Goal: Communication & Community: Answer question/provide support

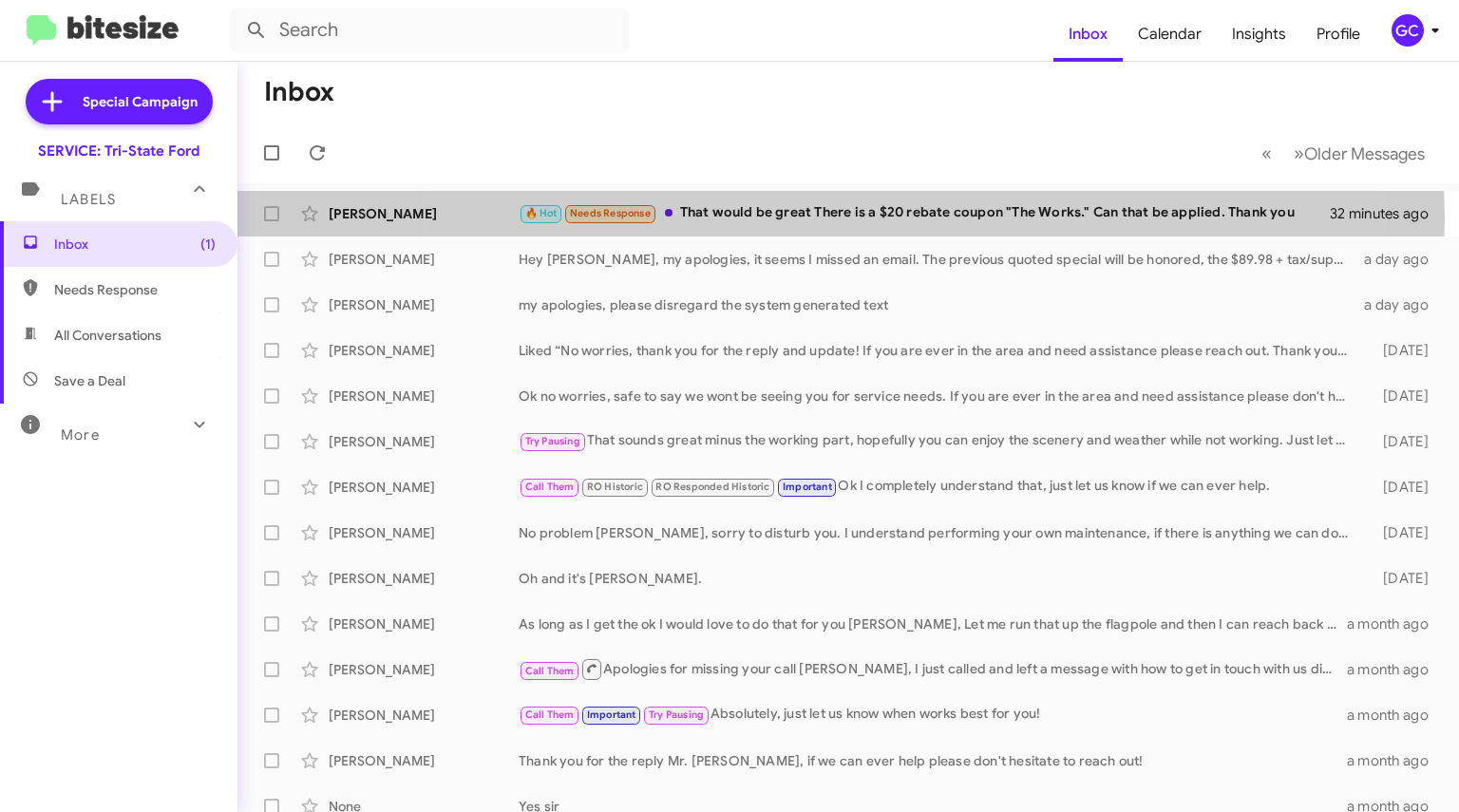
click at [812, 218] on div "🔥 Hot Needs Response That would be great There is a $20 rebate coupon "The Work…" at bounding box center [923, 213] width 811 height 21
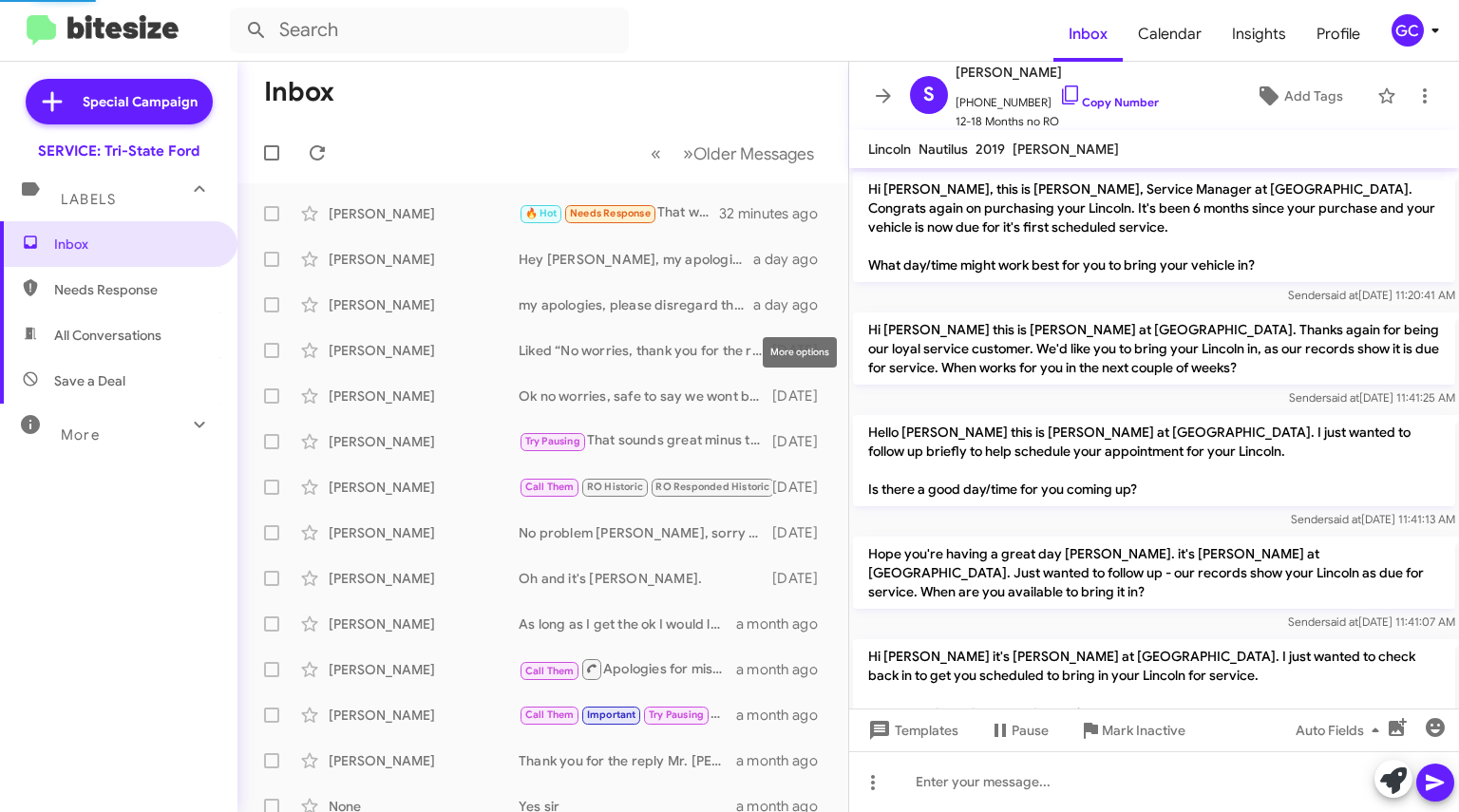
scroll to position [1720, 0]
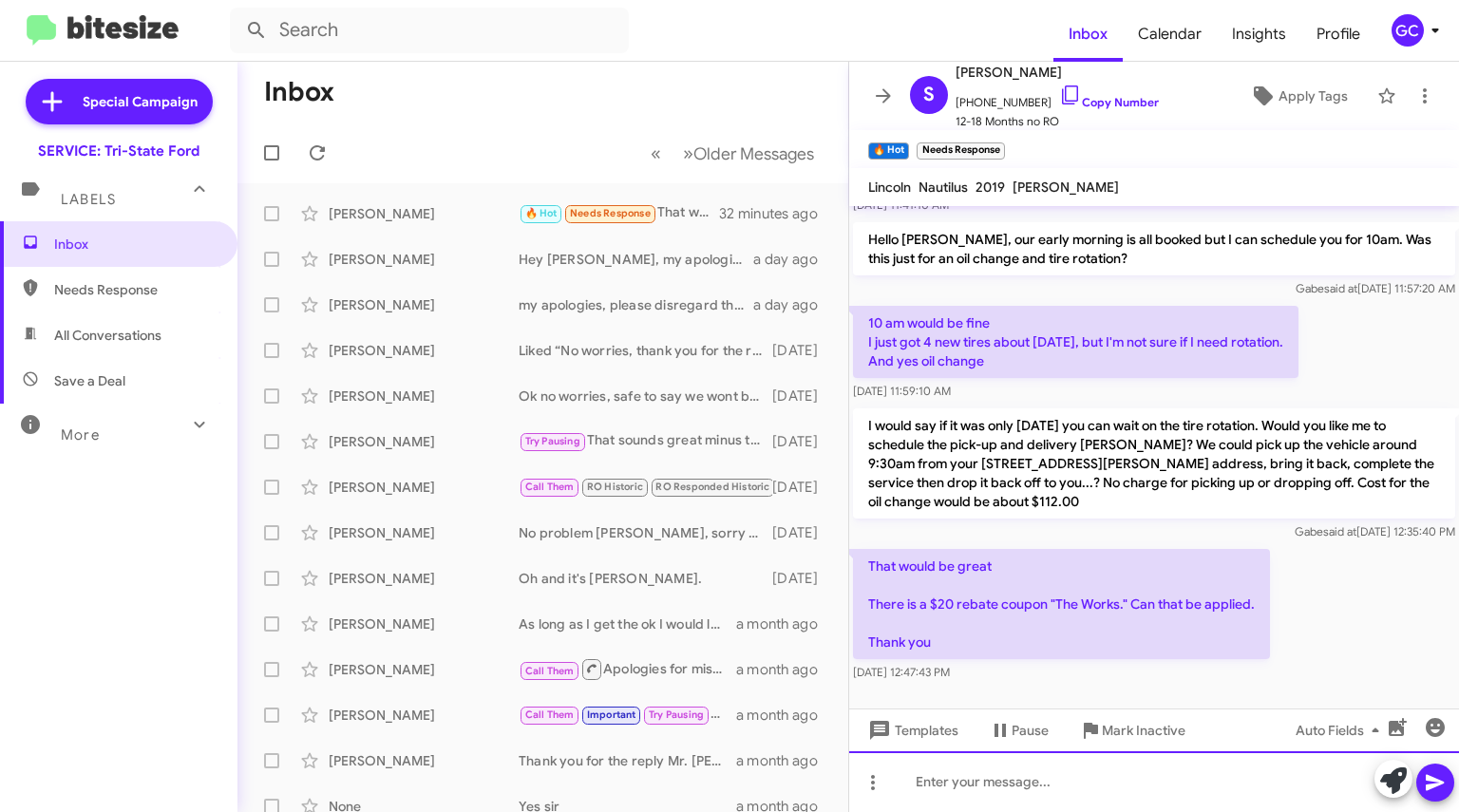
click at [1056, 778] on div at bounding box center [1154, 782] width 610 height 61
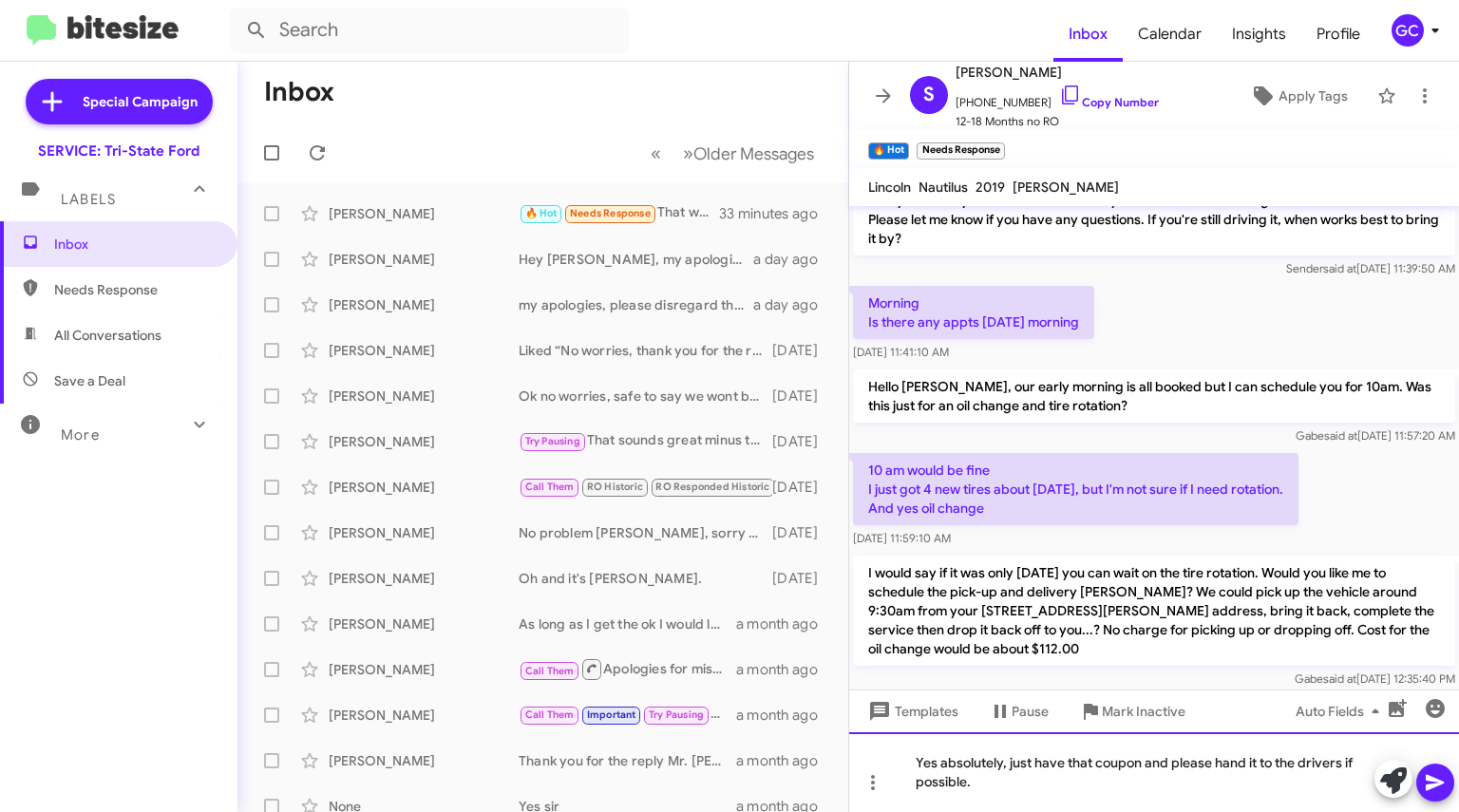
scroll to position [1530, 0]
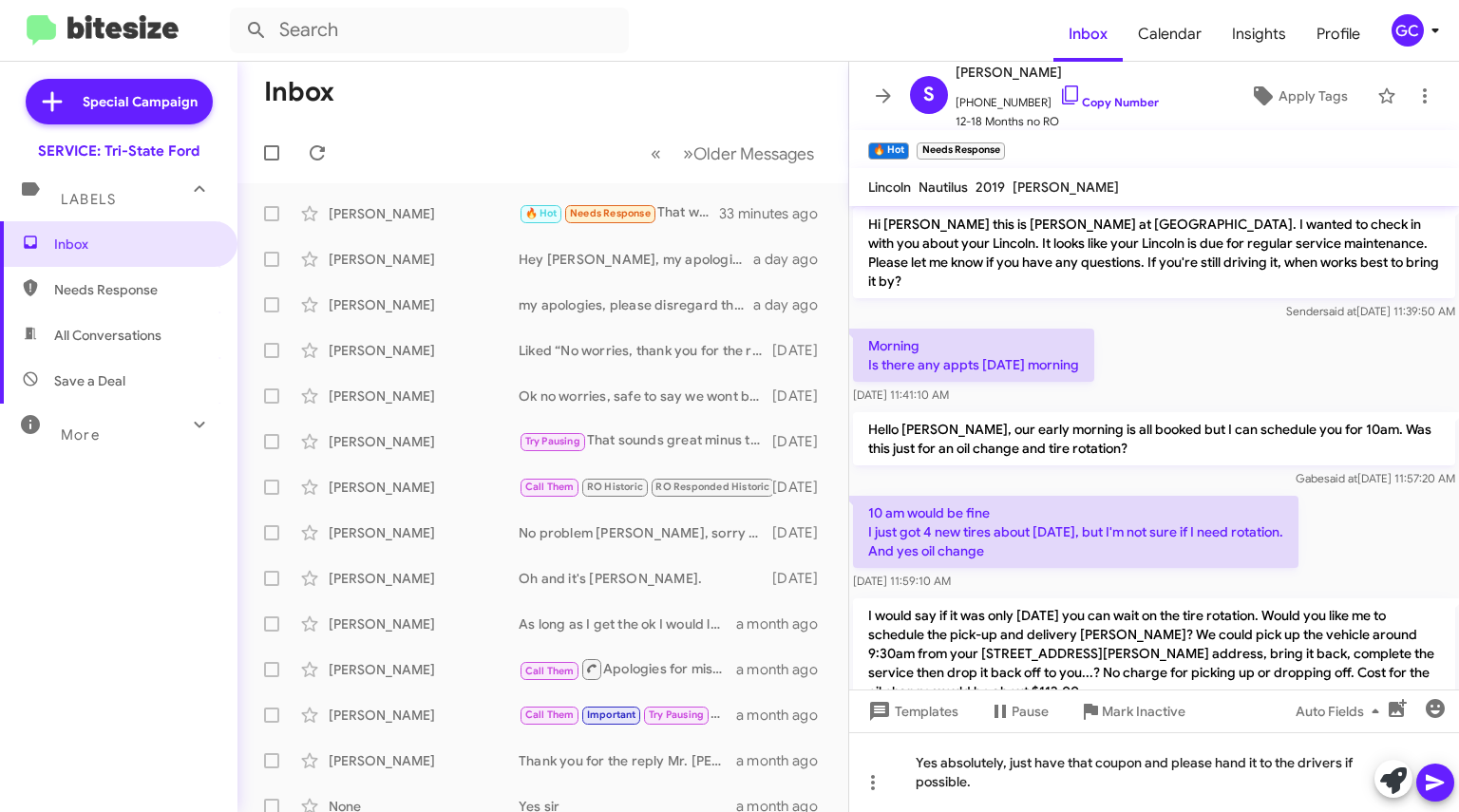
click at [1103, 105] on link "Copy Number" at bounding box center [1109, 102] width 100 height 15
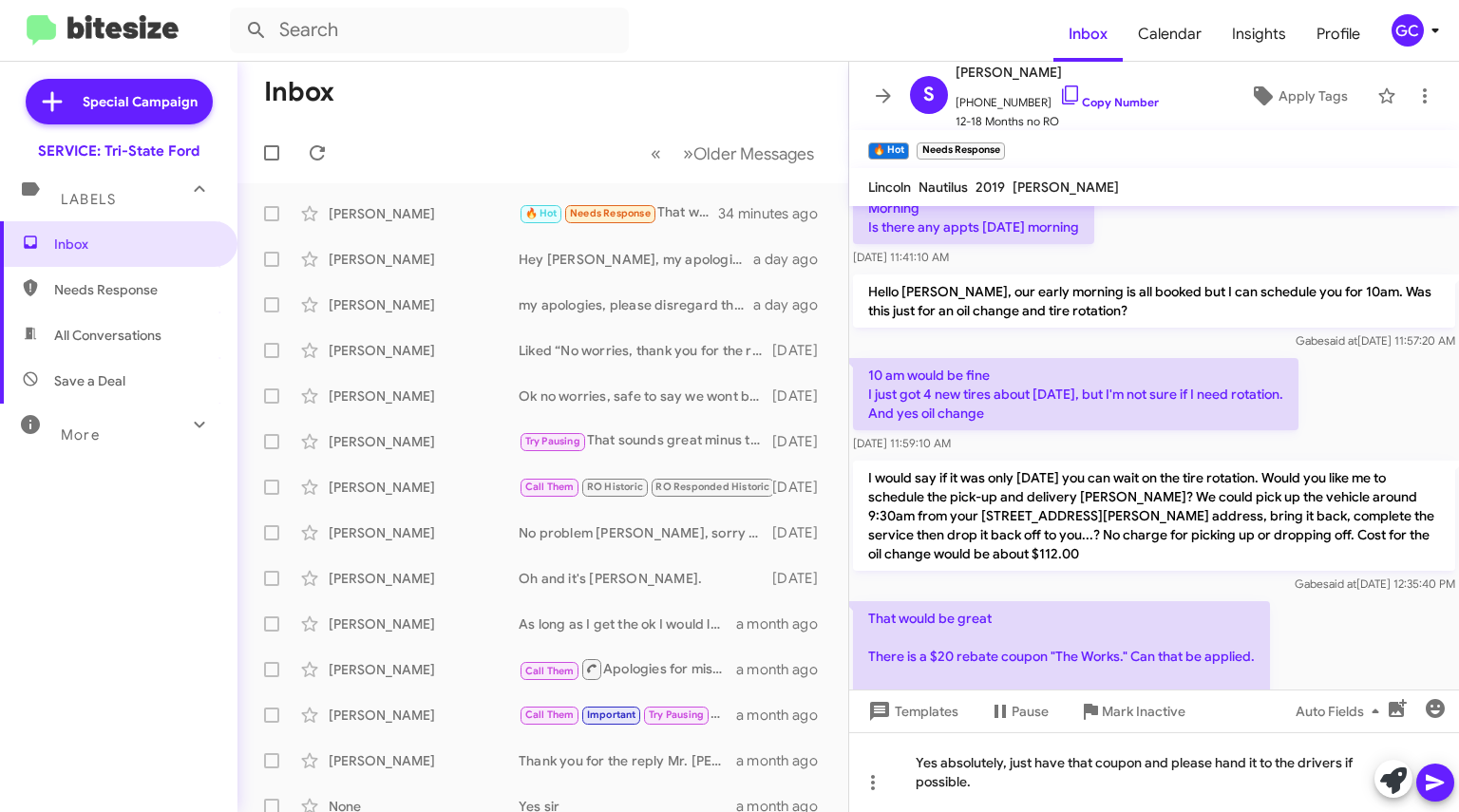
scroll to position [1815, 0]
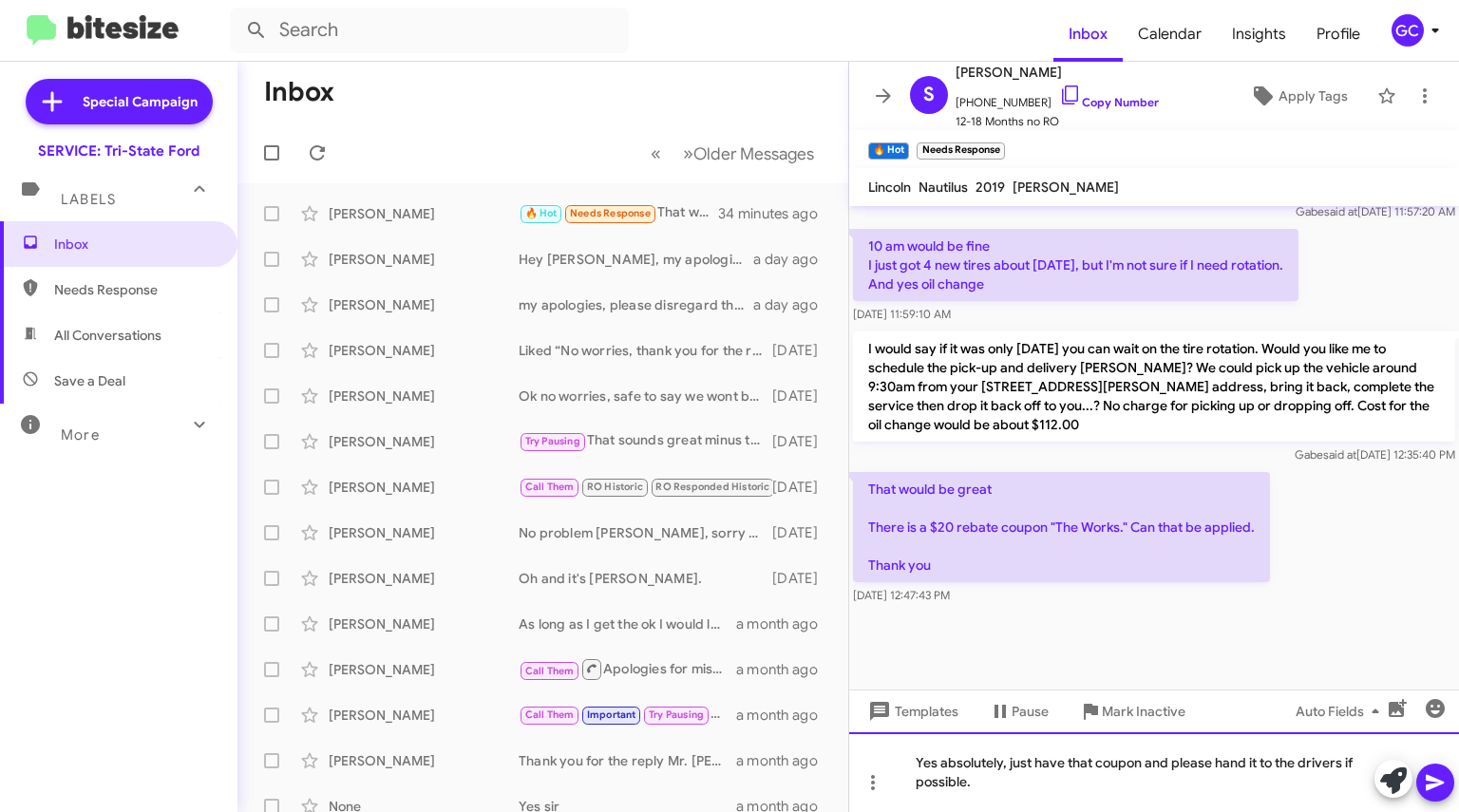
click at [1088, 793] on div "Yes absolutely, just have that coupon and please hand it to the drivers if poss…" at bounding box center [1154, 772] width 610 height 80
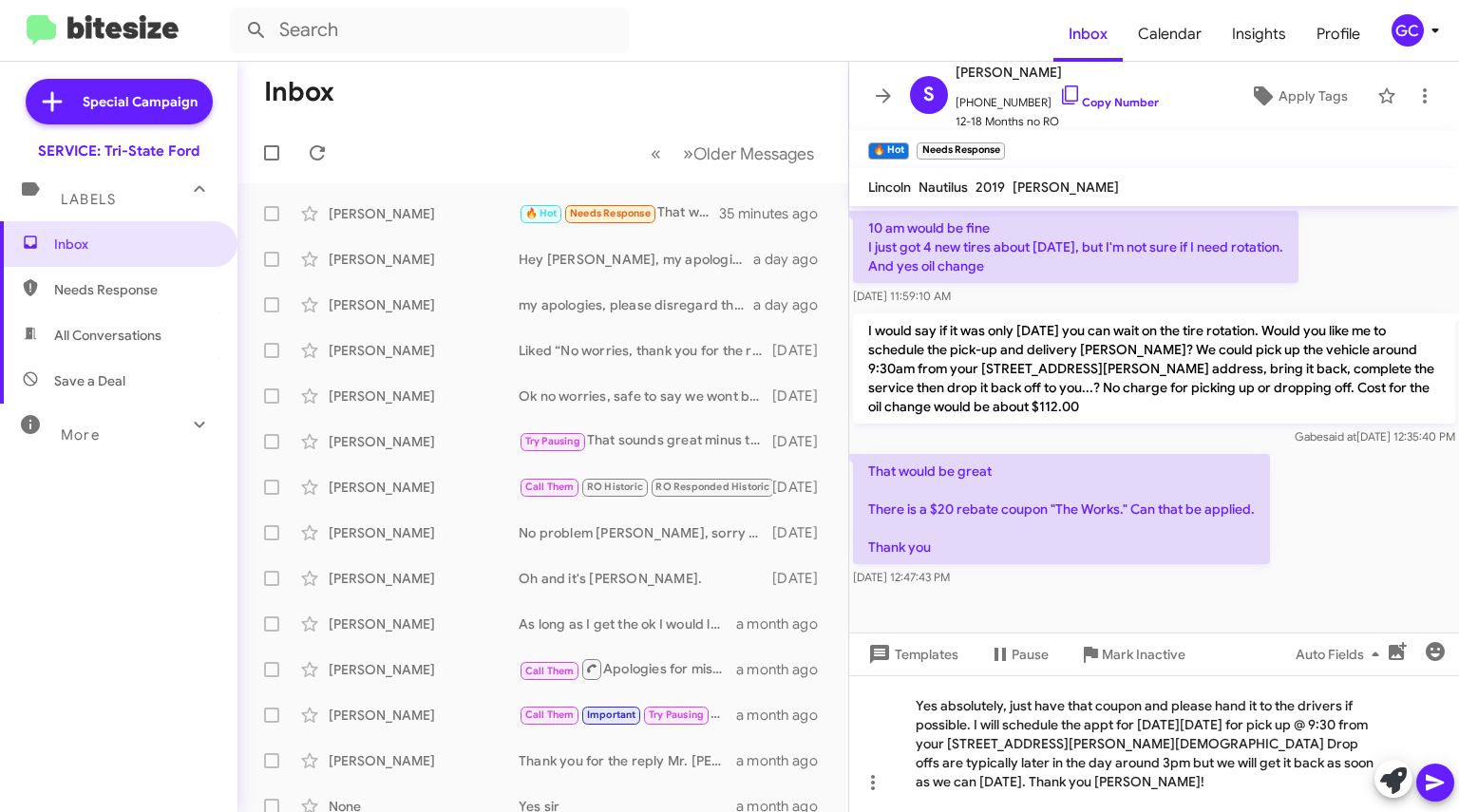
click at [1439, 787] on icon at bounding box center [1435, 782] width 22 height 22
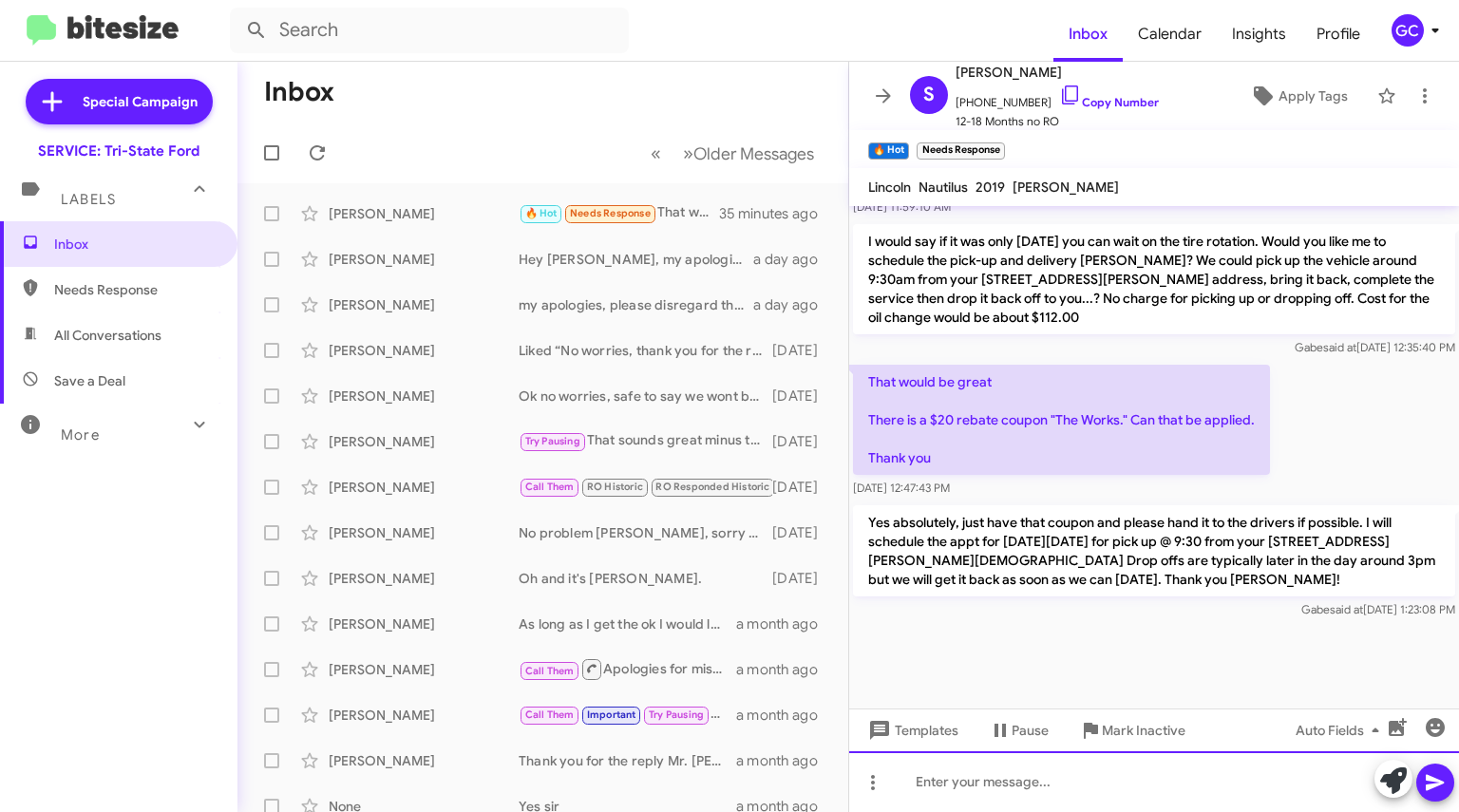
scroll to position [1923, 0]
click at [1035, 775] on div at bounding box center [1154, 782] width 610 height 61
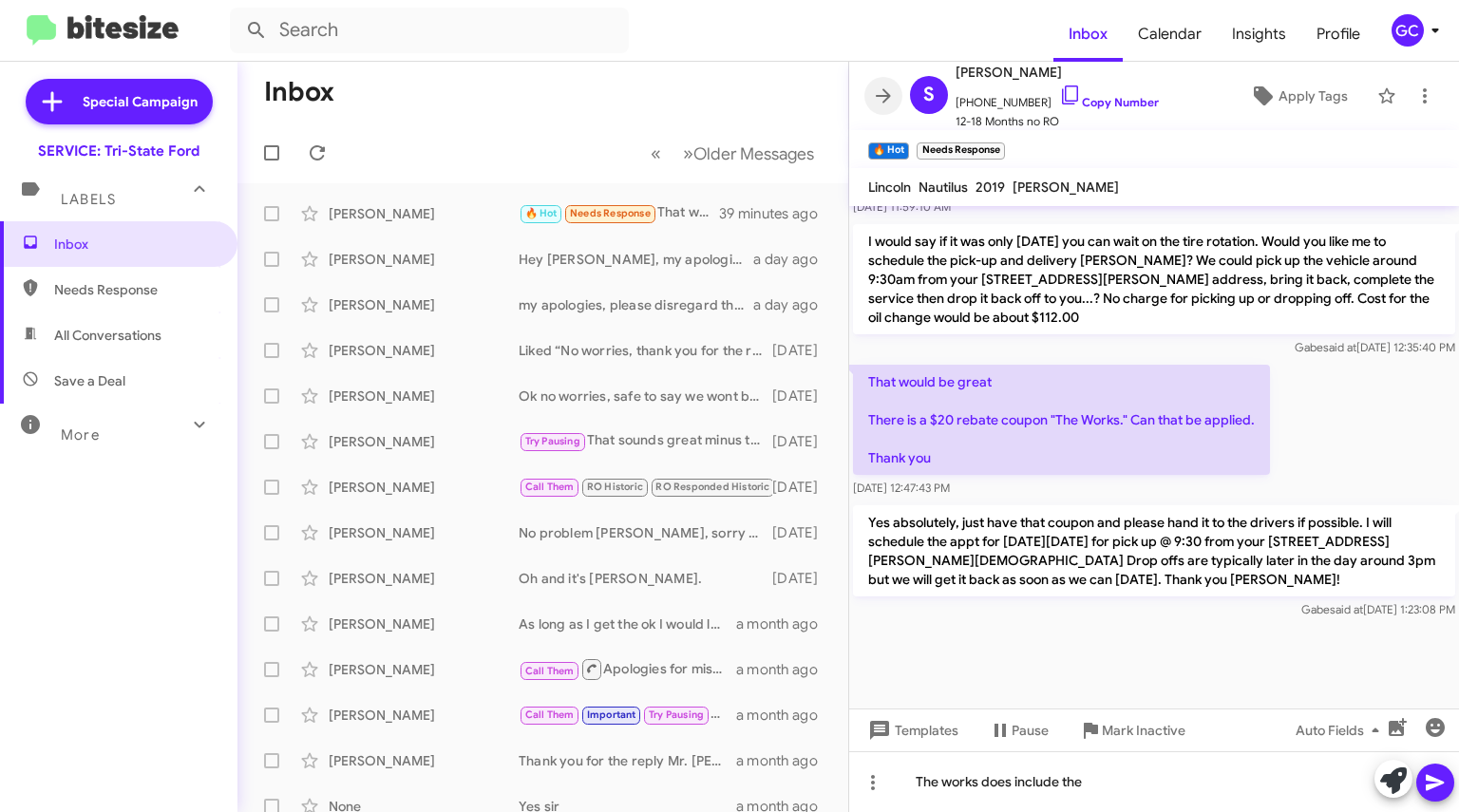
click at [884, 96] on icon at bounding box center [883, 96] width 16 height 15
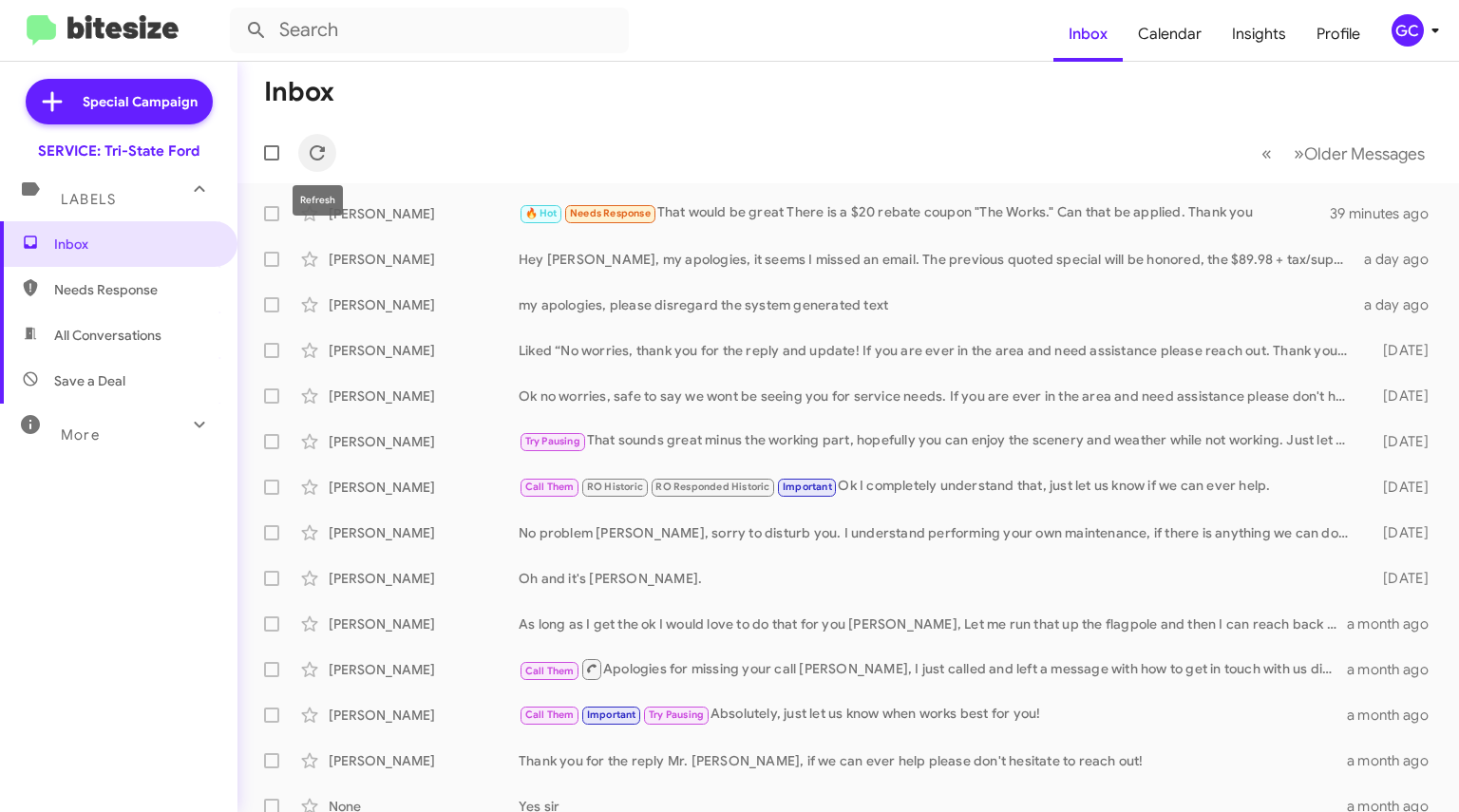
click at [323, 149] on icon at bounding box center [317, 153] width 16 height 16
click at [829, 218] on div "🔥 Hot Yes absolutely, just have that coupon and please hand it to the drivers i…" at bounding box center [927, 213] width 818 height 21
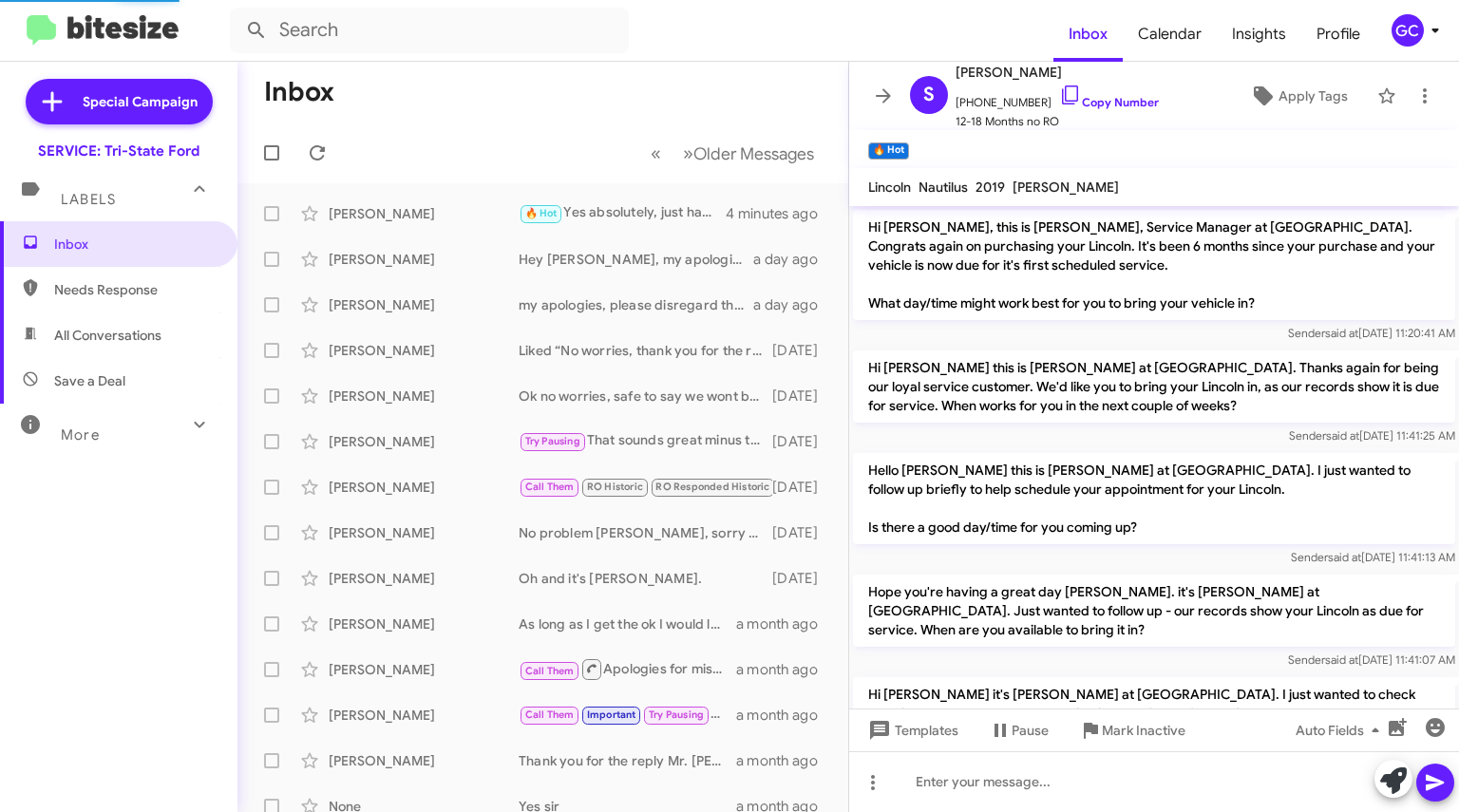
scroll to position [1885, 0]
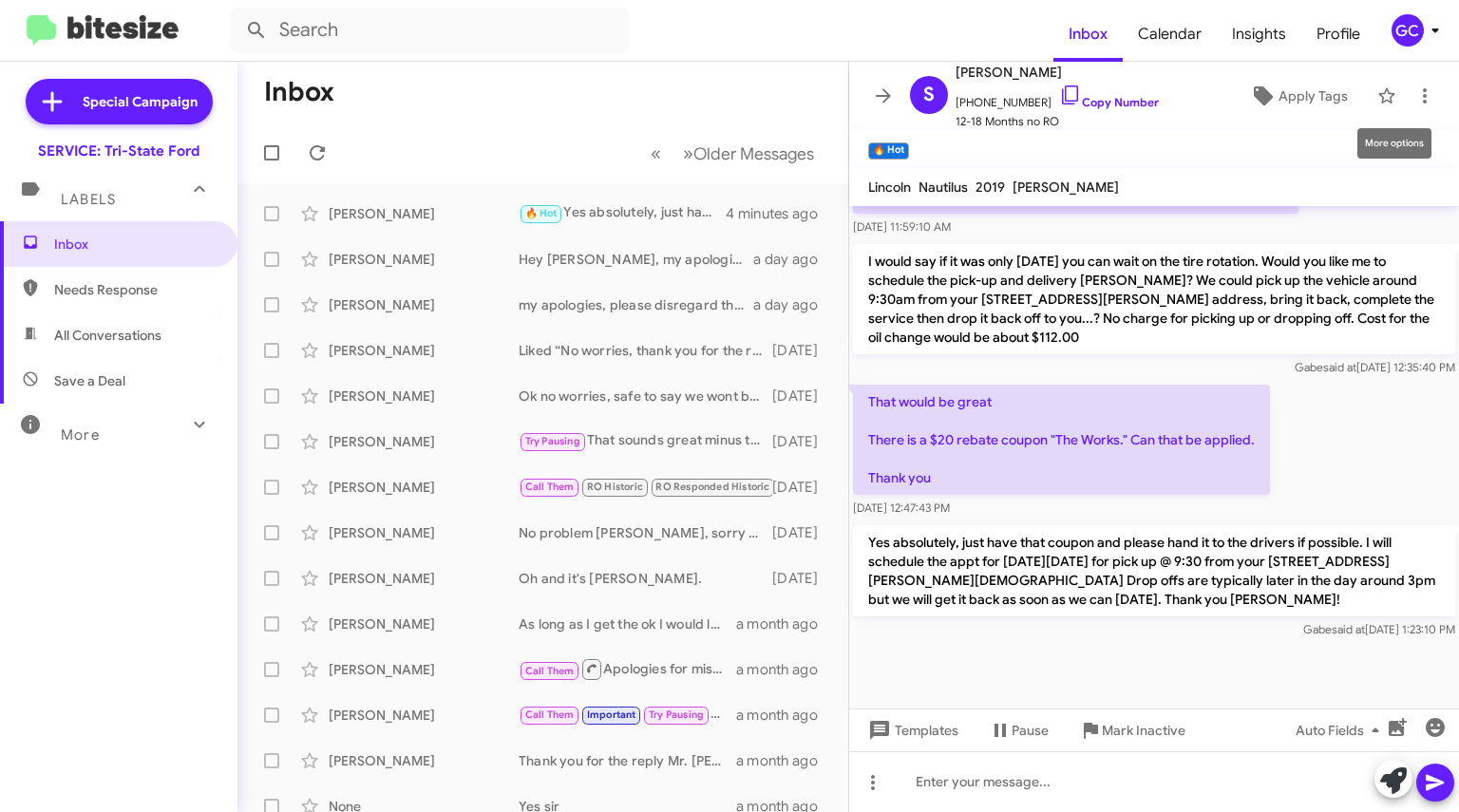
click at [1413, 101] on icon at bounding box center [1424, 96] width 22 height 22
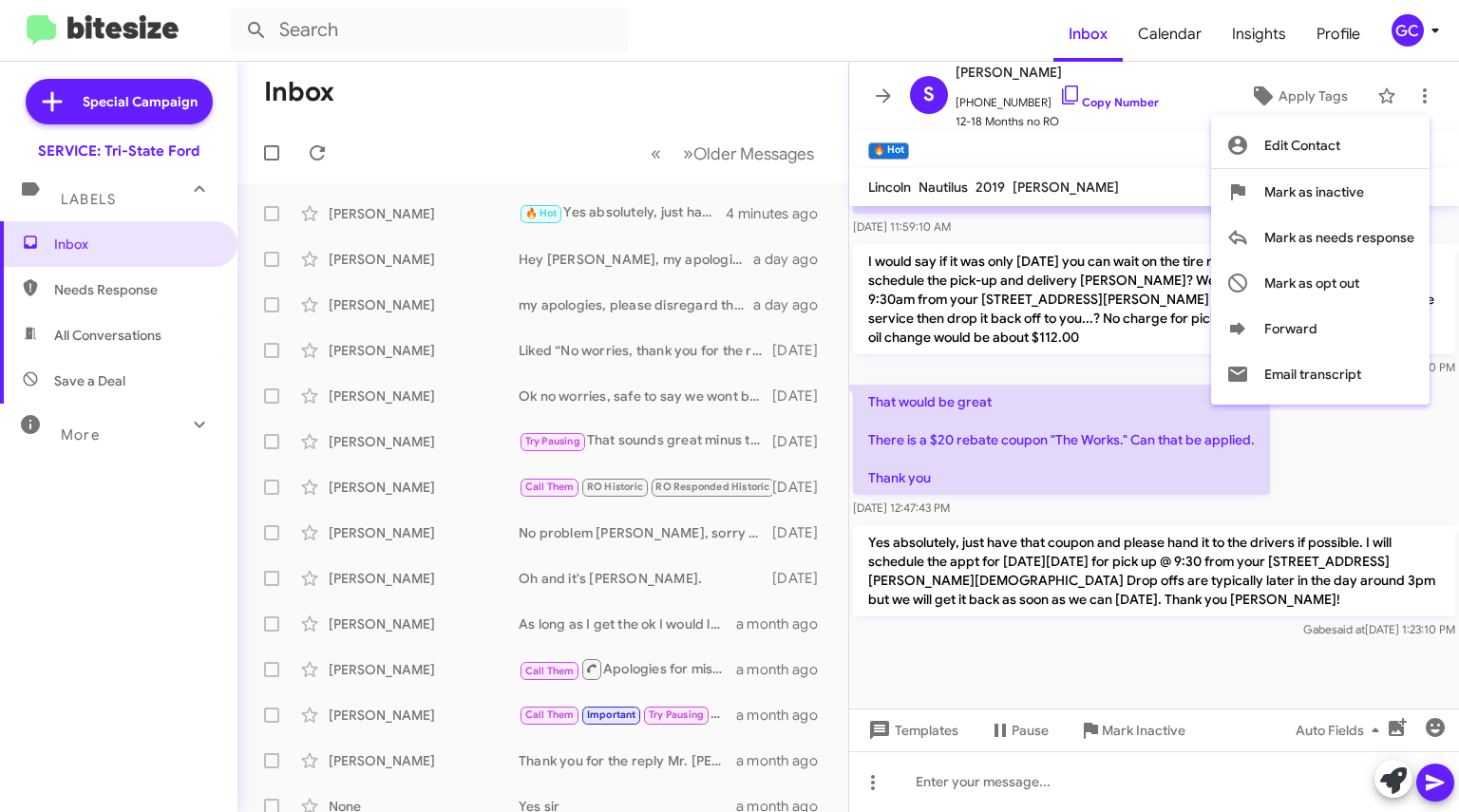
drag, startPoint x: 1285, startPoint y: 238, endPoint x: 686, endPoint y: 64, distance: 623.8
click at [686, 64] on div "Edit Contact [PERSON_NAME] as inactive [PERSON_NAME] as needs response [PERSON_…" at bounding box center [729, 406] width 1459 height 812
click at [684, 67] on div at bounding box center [729, 406] width 1459 height 812
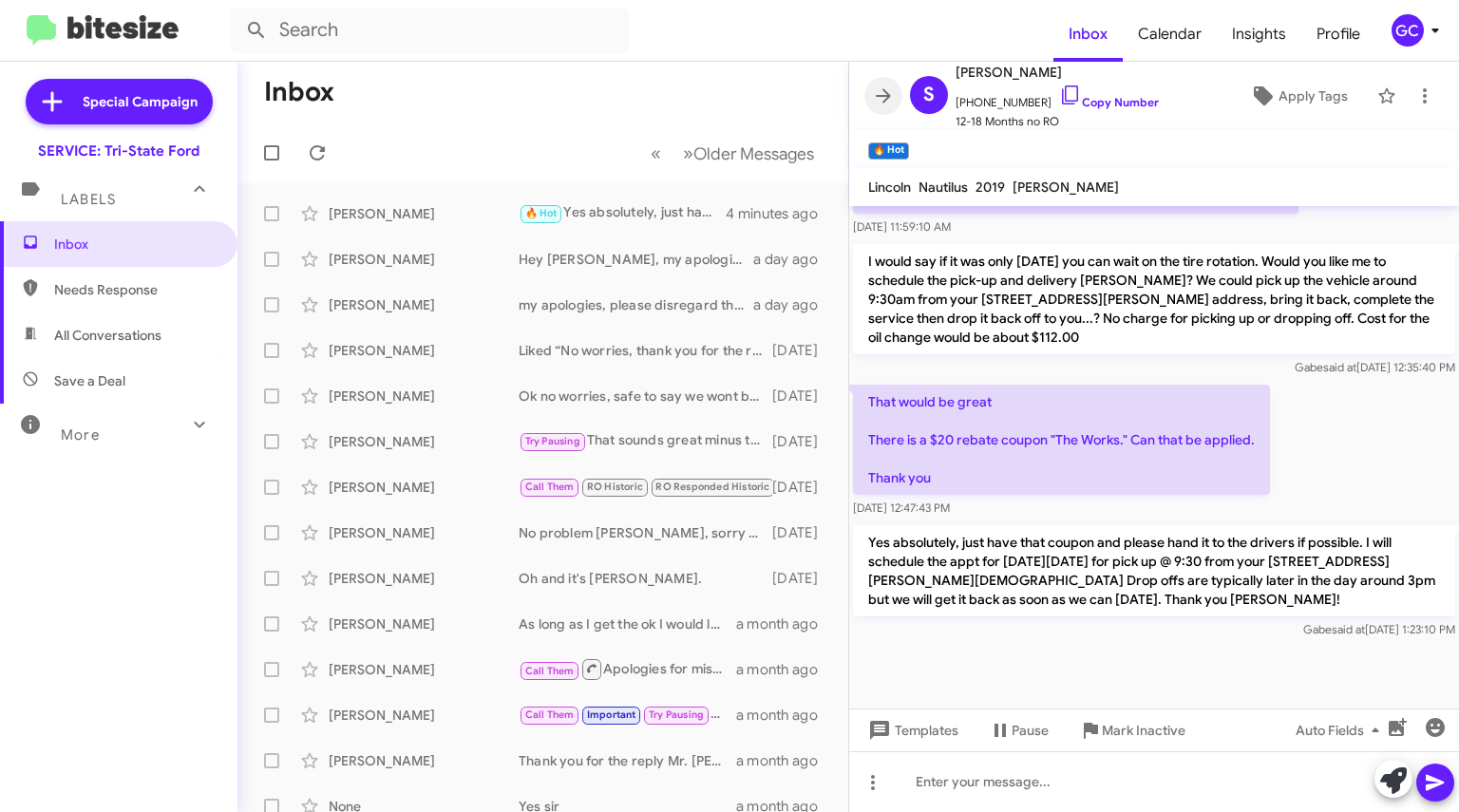
click at [875, 98] on icon at bounding box center [882, 96] width 22 height 22
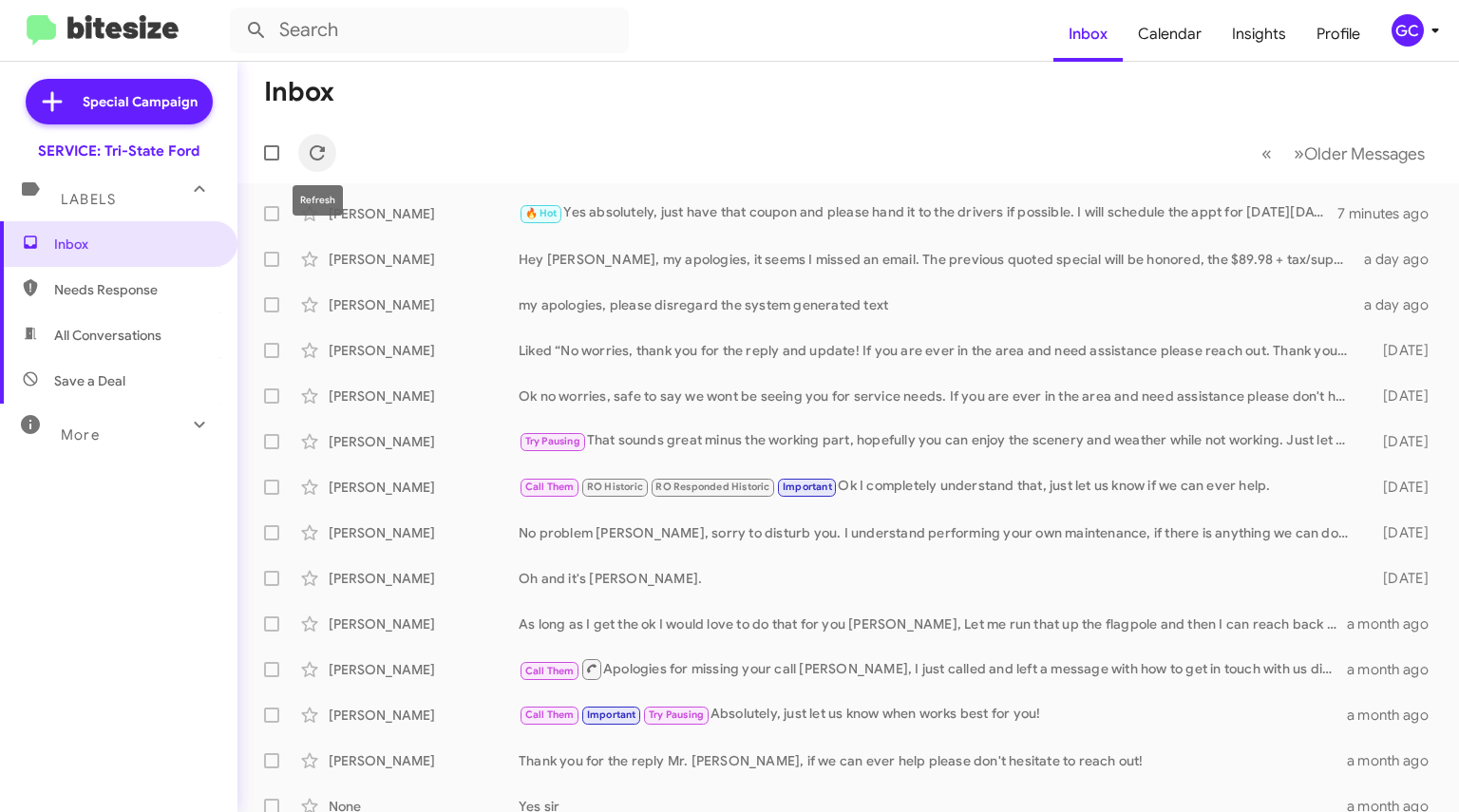
drag, startPoint x: 323, startPoint y: 151, endPoint x: 335, endPoint y: 143, distance: 14.4
click at [325, 152] on icon at bounding box center [316, 152] width 22 height 22
